Goal: Information Seeking & Learning: Learn about a topic

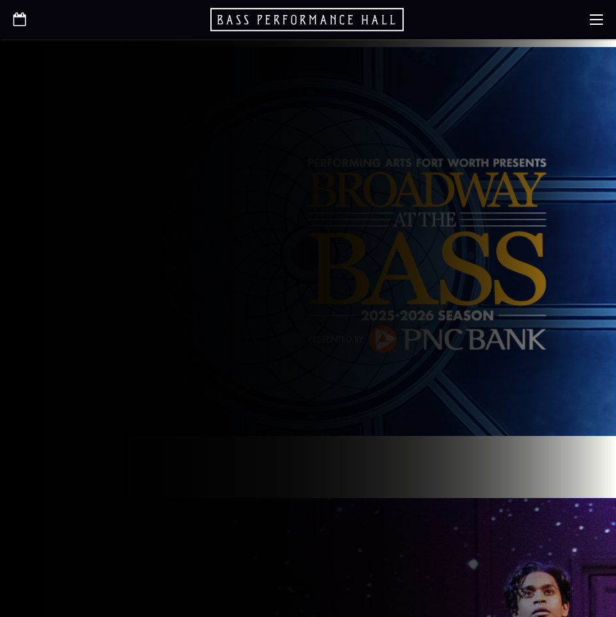
scroll to position [261, 0]
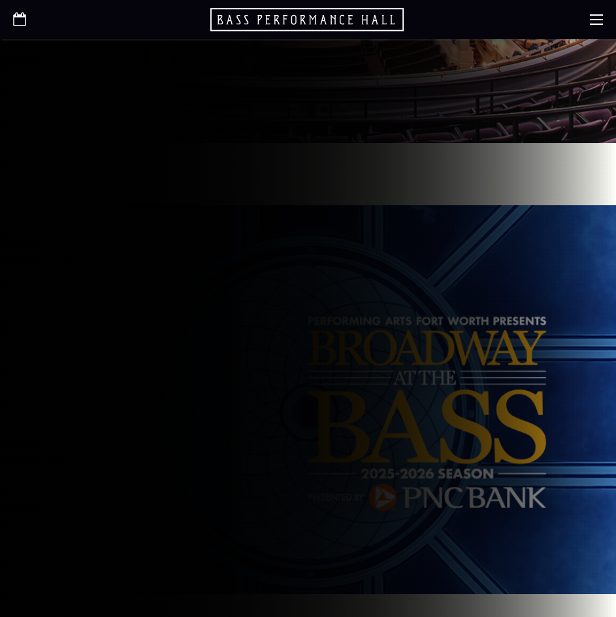
click at [597, 25] on icon at bounding box center [596, 19] width 13 height 13
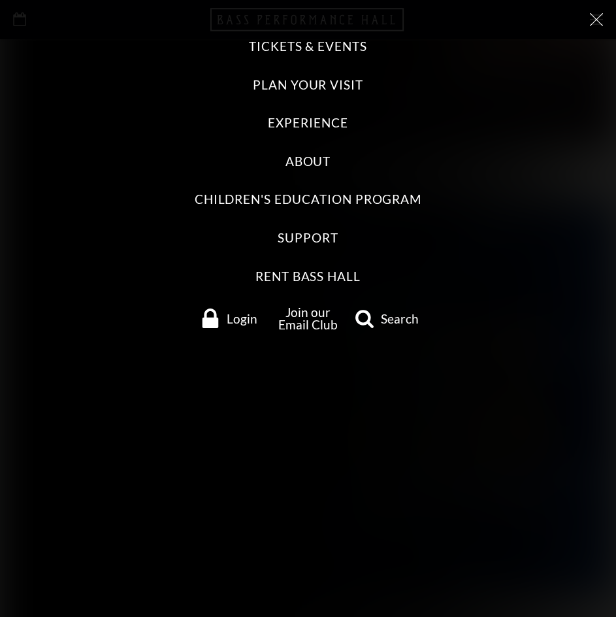
click at [309, 45] on label "Tickets & Events" at bounding box center [308, 47] width 118 height 18
click at [0, 0] on Events "Tickets & Events" at bounding box center [0, 0] width 0 height 0
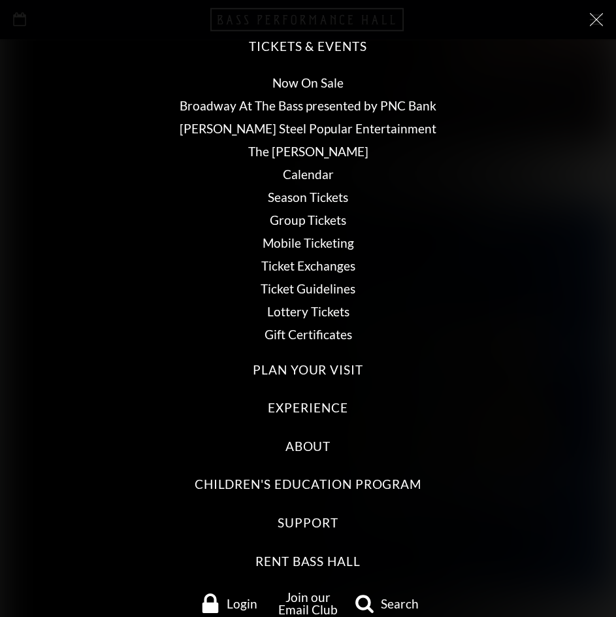
click at [301, 176] on link "Calendar" at bounding box center [308, 174] width 51 height 15
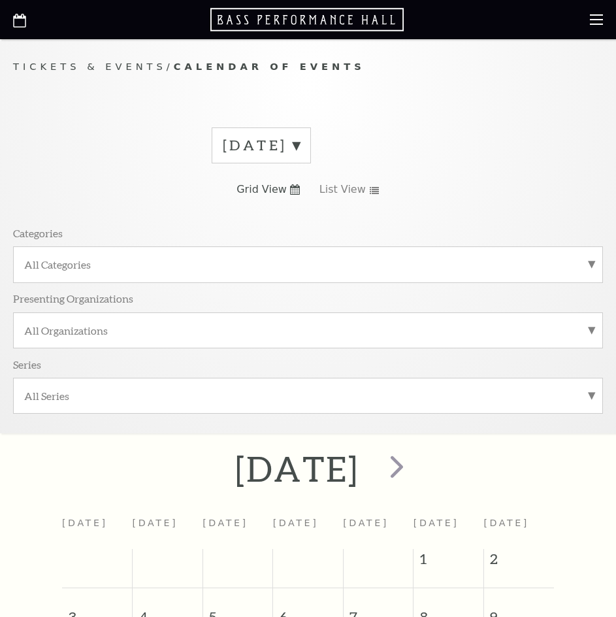
click at [142, 179] on div "[DATE] Grid View List View Categories All Categories Presenting Organizations A…" at bounding box center [308, 275] width 590 height 315
click at [40, 87] on div "Tickets & Events / Calendar of Events [DATE] Grid View List View Categories All…" at bounding box center [308, 246] width 616 height 374
click at [93, 95] on div "Tickets & Events / Calendar of Events [DATE] Grid View List View Categories All…" at bounding box center [308, 246] width 616 height 374
click at [66, 114] on div "Tickets & Events / Calendar of Events [DATE] Grid View List View Categories All…" at bounding box center [308, 246] width 616 height 374
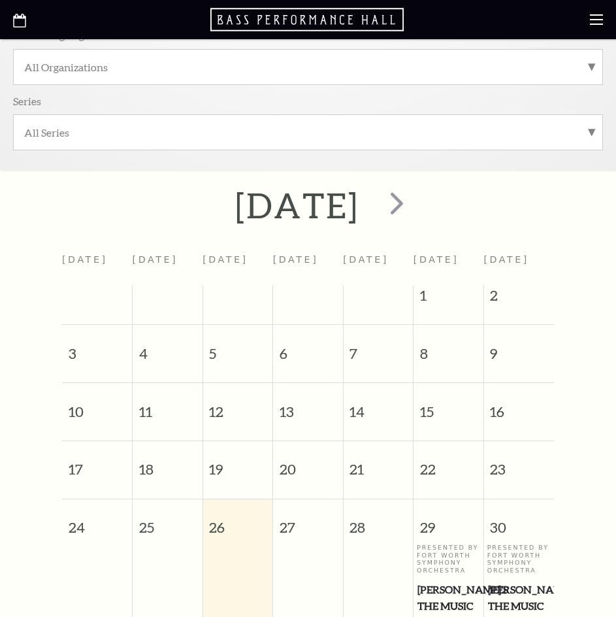
scroll to position [327, 0]
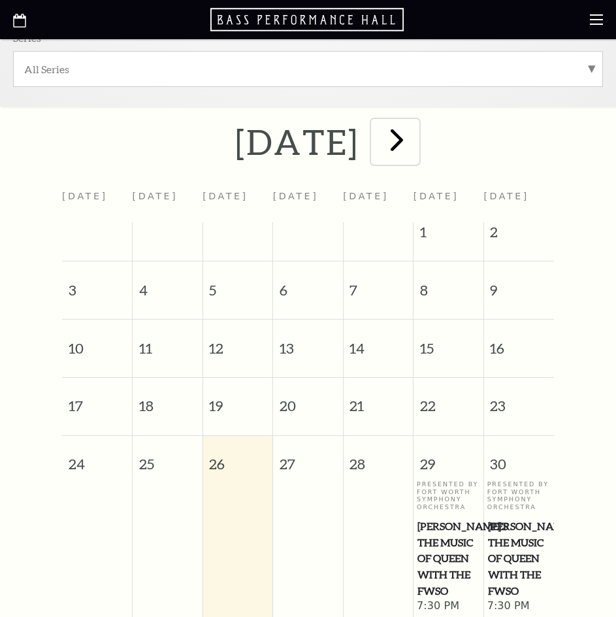
click at [416, 156] on span "next" at bounding box center [396, 139] width 37 height 37
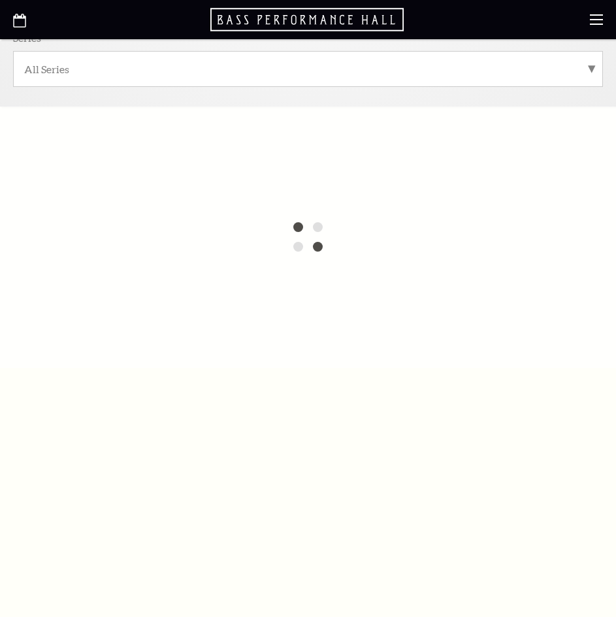
click at [442, 161] on div at bounding box center [308, 237] width 616 height 261
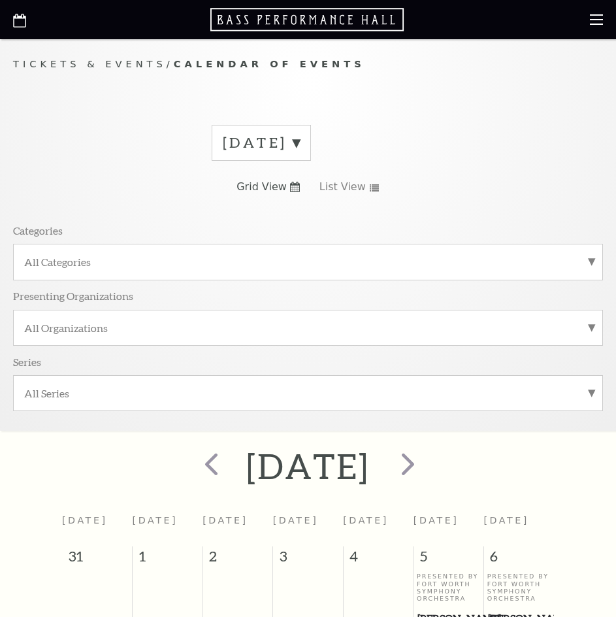
scroll to position [0, 0]
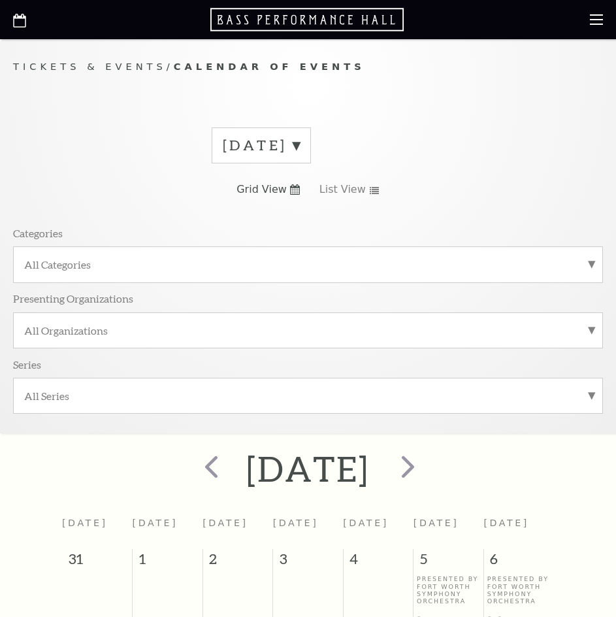
click at [232, 79] on div "Tickets & Events / Calendar of Events [DATE] Grid View List View Categories All…" at bounding box center [308, 246] width 616 height 374
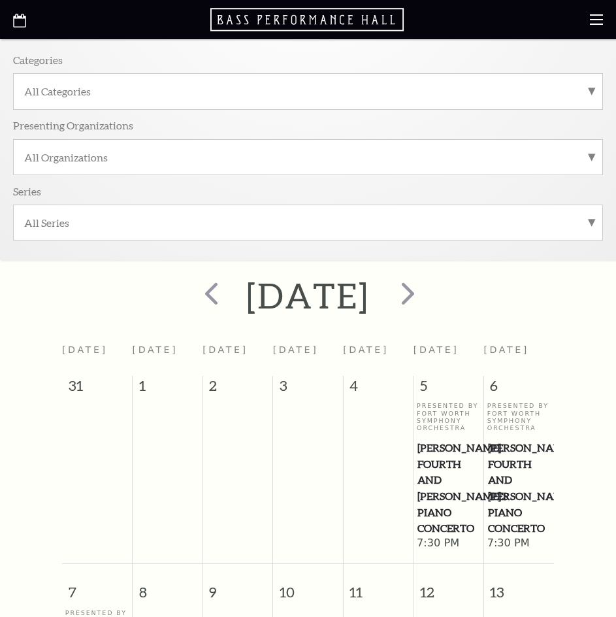
scroll to position [196, 0]
